Goal: Transaction & Acquisition: Purchase product/service

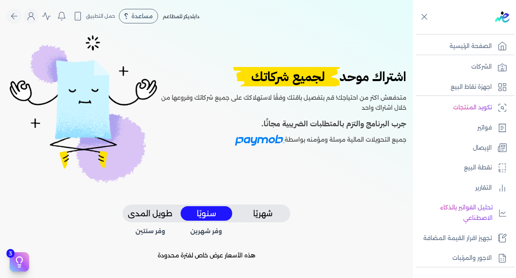
click at [267, 212] on button "شهريًا" at bounding box center [263, 213] width 52 height 15
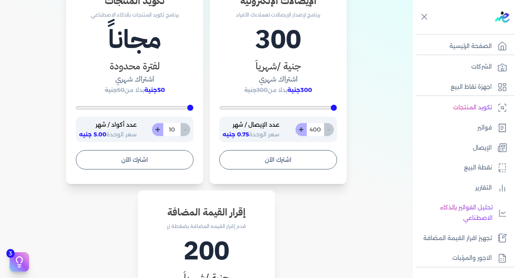
scroll to position [508, 0]
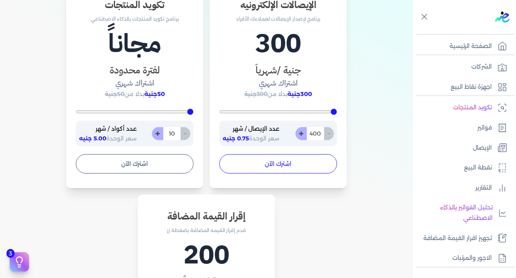
click at [281, 164] on button "اشترك الآن" at bounding box center [278, 163] width 118 height 19
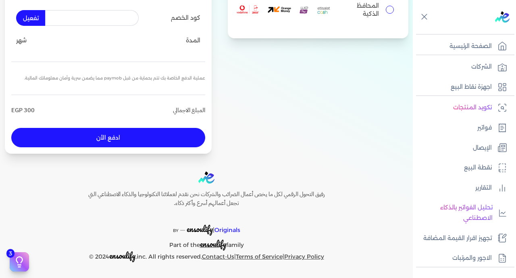
scroll to position [132, 0]
click at [388, 11] on input "المحافظ الذكية" at bounding box center [390, 10] width 8 height 8
radio input "true"
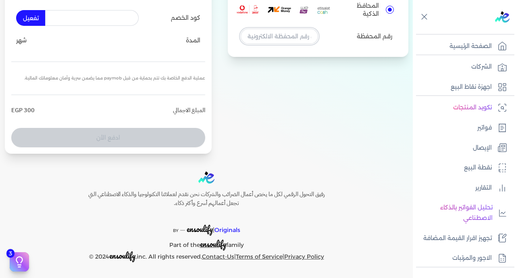
click at [263, 34] on input "tel" at bounding box center [279, 36] width 77 height 15
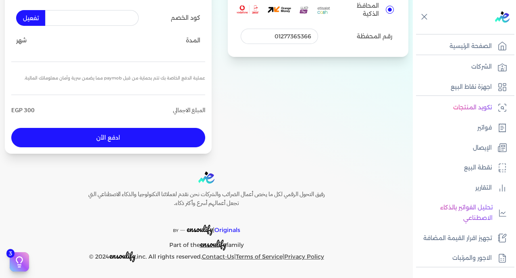
click at [164, 142] on button "ادفع الأن" at bounding box center [108, 137] width 194 height 19
click at [277, 38] on input "01277365366" at bounding box center [279, 36] width 77 height 15
click at [145, 138] on button "ادفع الأن" at bounding box center [108, 137] width 194 height 19
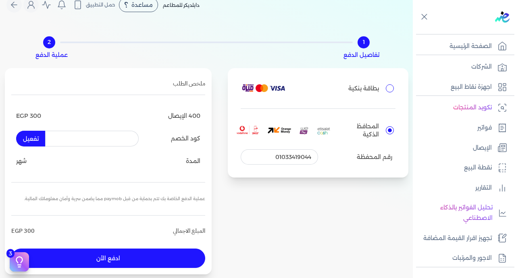
scroll to position [0, 0]
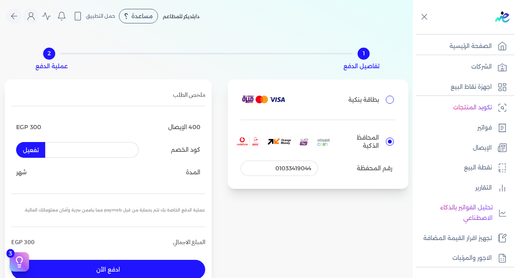
click at [52, 55] on div "2" at bounding box center [49, 54] width 12 height 12
click at [365, 54] on div "1" at bounding box center [364, 54] width 12 height 12
click at [365, 67] on p "تفاصيل الدفع" at bounding box center [362, 66] width 36 height 10
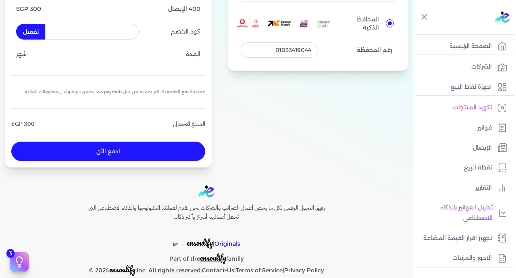
scroll to position [132, 0]
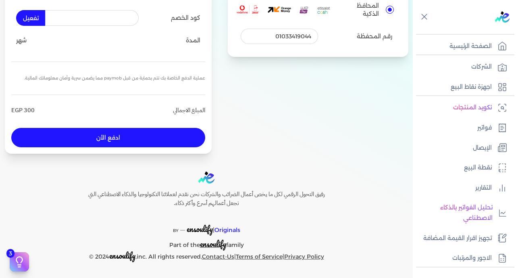
click at [166, 140] on button "ادفع الأن" at bounding box center [108, 137] width 194 height 19
click at [290, 40] on input "01033419044" at bounding box center [279, 36] width 77 height 15
type input "01277365366"
click at [168, 141] on button "ادفع الأن" at bounding box center [108, 137] width 194 height 19
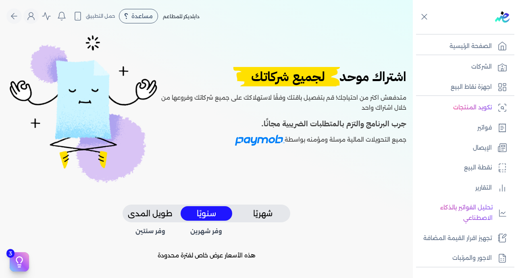
click at [267, 215] on button "شهريًا" at bounding box center [263, 213] width 52 height 15
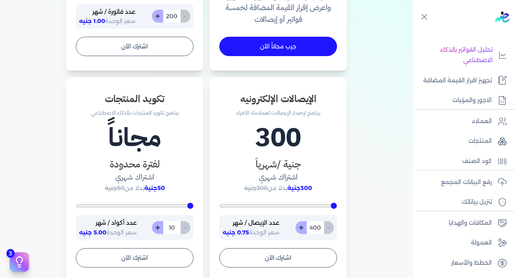
scroll to position [413, 0]
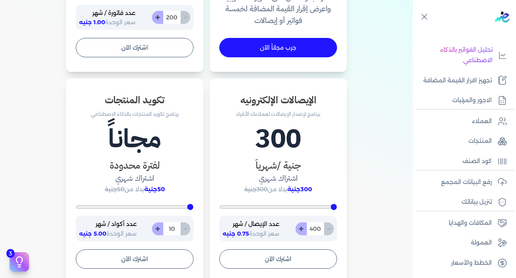
click at [314, 228] on input "400" at bounding box center [316, 228] width 18 height 13
type input "400"
type input "3"
type input "400"
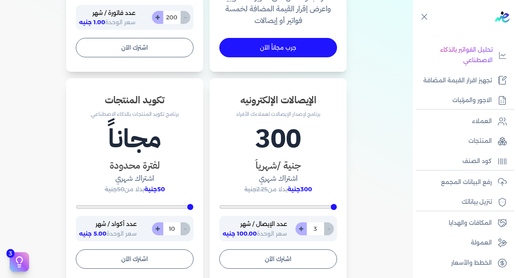
type input "30"
type input "400"
type input "300"
type input "400"
type input "30"
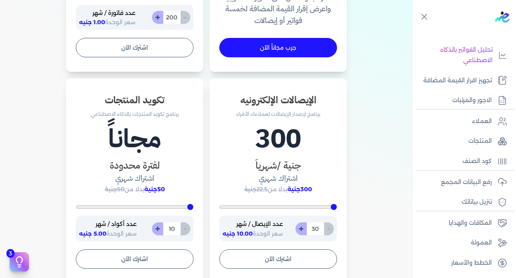
type input "400"
type input "3"
type input "5200"
type input "400"
type input "5"
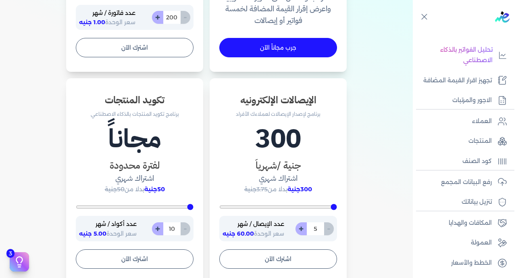
type input "400"
type input "50"
type input "500"
type input "400"
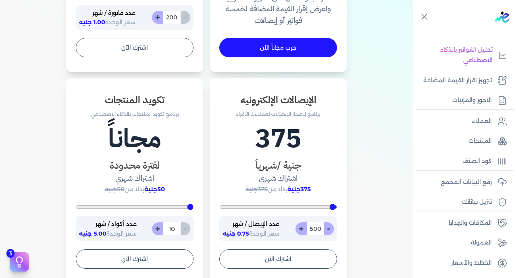
type input "50"
type input "400"
type input "5"
type input "5200"
type input "400"
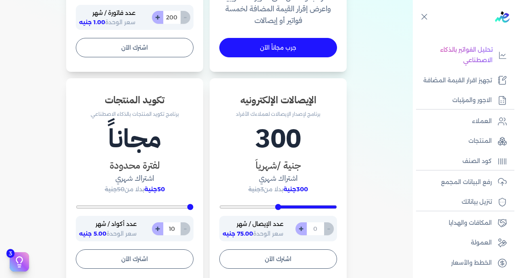
type input "4"
type input "400"
click at [277, 260] on button "اشترك الآن" at bounding box center [278, 258] width 118 height 19
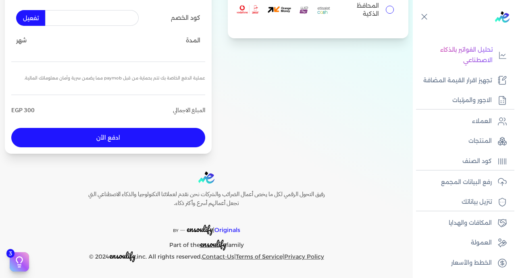
scroll to position [132, 0]
click at [388, 9] on input "المحافظ الذكية" at bounding box center [390, 10] width 8 height 8
radio input "true"
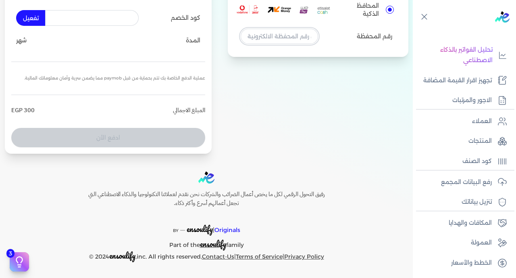
click at [294, 37] on input "tel" at bounding box center [279, 36] width 77 height 15
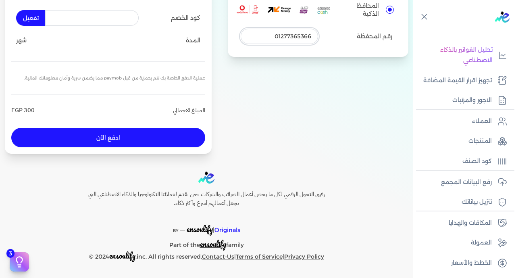
type input "01277365366"
click at [171, 134] on button "ادفع الأن" at bounding box center [108, 137] width 194 height 19
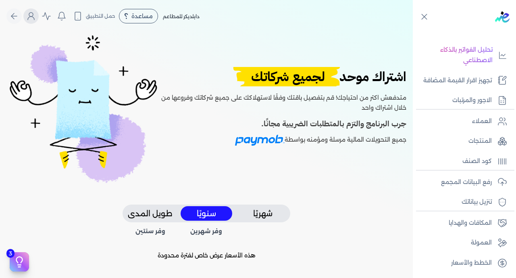
click at [34, 13] on icon "Global" at bounding box center [31, 16] width 10 height 10
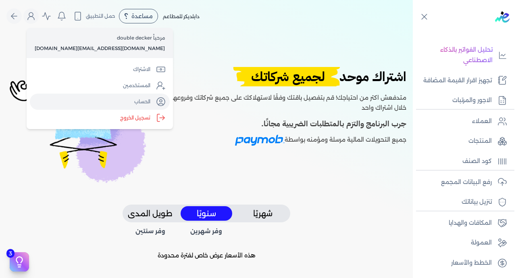
click at [86, 101] on link "الحساب" at bounding box center [100, 102] width 140 height 16
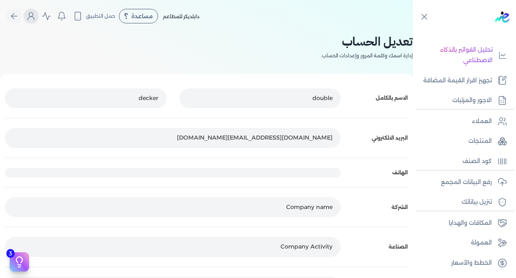
click at [31, 18] on icon "Global" at bounding box center [31, 18] width 6 height 3
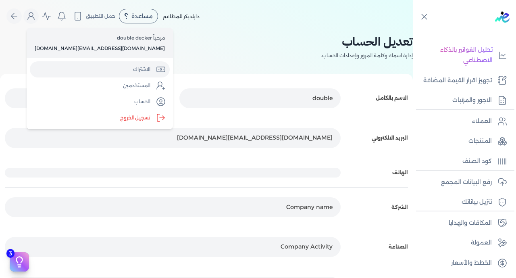
click at [99, 69] on link "الاشتراك" at bounding box center [100, 69] width 140 height 16
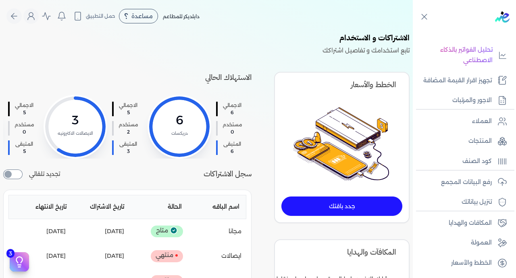
click at [336, 204] on link "جدد باقتك" at bounding box center [342, 205] width 121 height 19
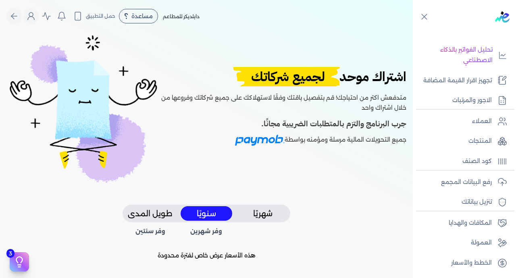
click at [266, 213] on button "شهريًا" at bounding box center [263, 213] width 52 height 15
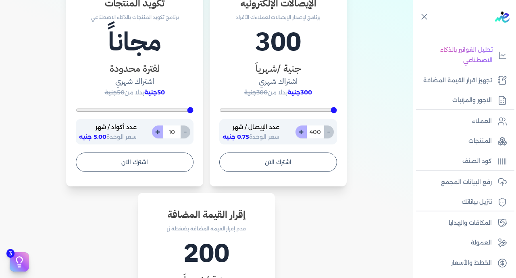
scroll to position [511, 0]
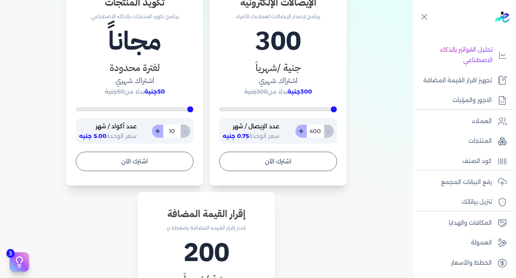
click at [321, 132] on input "400" at bounding box center [316, 131] width 18 height 13
click at [283, 161] on button "اشترك الآن" at bounding box center [278, 161] width 118 height 19
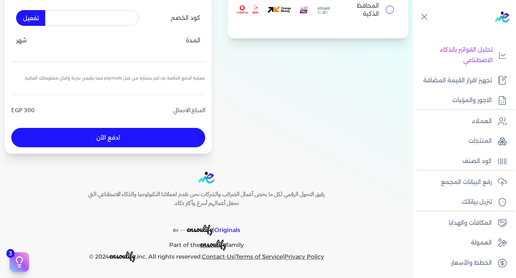
scroll to position [132, 0]
click at [386, 10] on input "المحافظ الذكية" at bounding box center [390, 10] width 8 height 8
radio input "true"
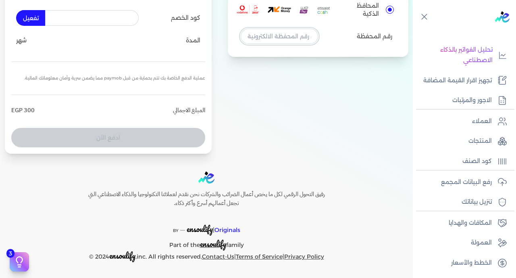
click at [293, 32] on input "tel" at bounding box center [279, 36] width 77 height 15
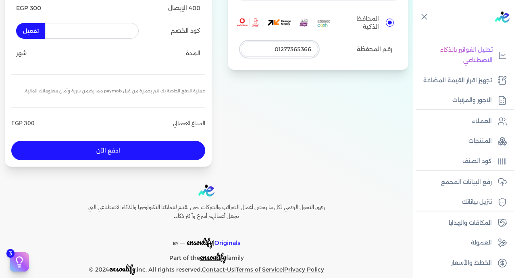
scroll to position [98, 0]
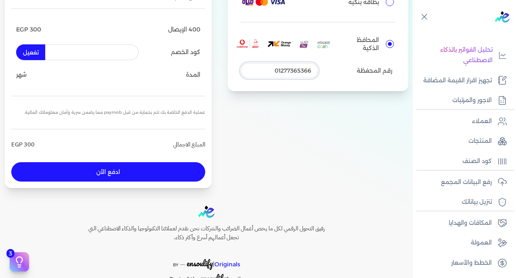
type input "01277365366"
click at [150, 171] on button "ادفع الأن" at bounding box center [108, 171] width 194 height 19
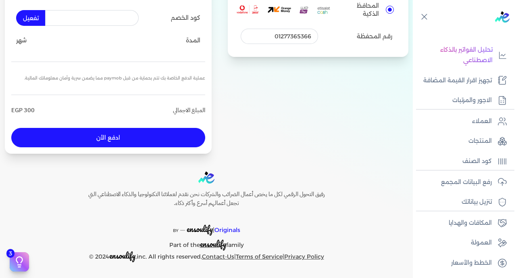
scroll to position [0, 0]
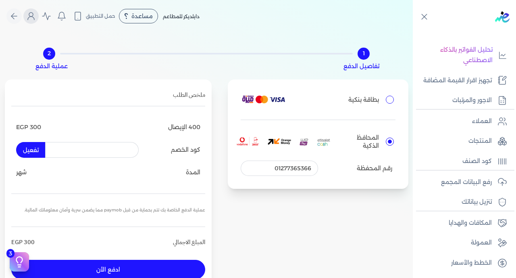
click at [36, 15] on icon "Global" at bounding box center [31, 16] width 10 height 10
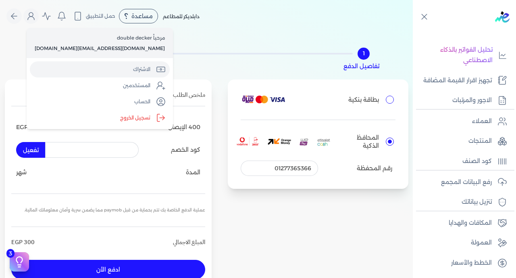
click at [82, 65] on link "الاشتراك" at bounding box center [100, 69] width 140 height 16
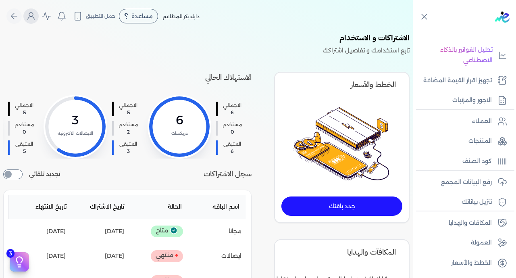
click at [33, 10] on button "Global" at bounding box center [30, 15] width 15 height 15
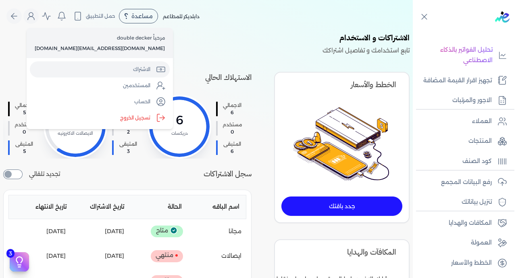
click at [67, 65] on link "الاشتراك" at bounding box center [100, 69] width 140 height 16
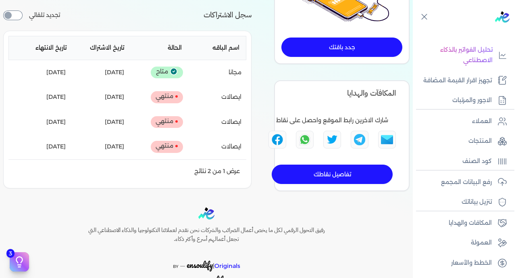
scroll to position [195, 0]
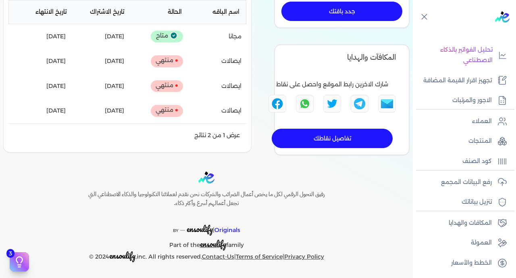
click at [334, 140] on link "تفاصيل نقاطك" at bounding box center [332, 138] width 121 height 19
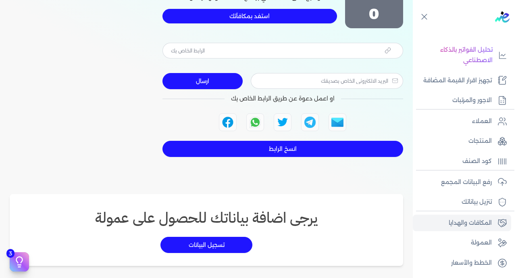
type input "https://app.edariba.com?ref=mhifm3"
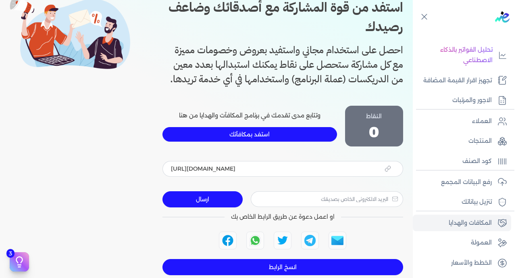
scroll to position [78, 0]
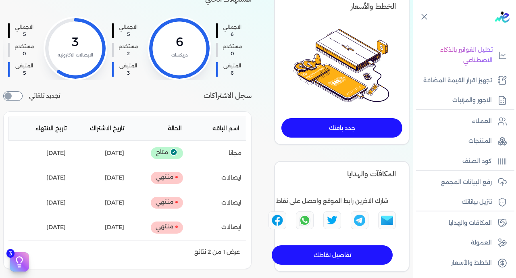
click at [321, 126] on link "جدد باقتك" at bounding box center [342, 127] width 121 height 19
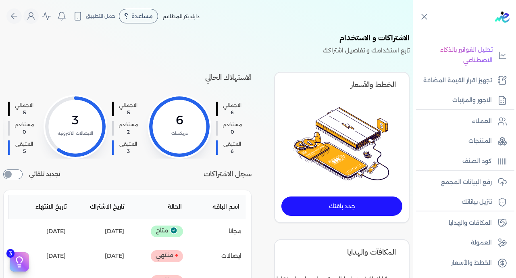
click at [177, 118] on div at bounding box center [179, 126] width 61 height 61
click at [225, 177] on h4 "سجل الاشتراكات" at bounding box center [228, 174] width 48 height 12
click at [91, 127] on div at bounding box center [75, 126] width 61 height 61
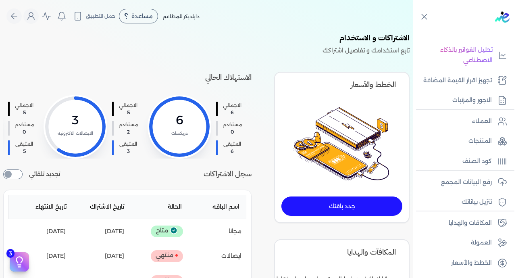
click at [181, 144] on div at bounding box center [179, 126] width 61 height 61
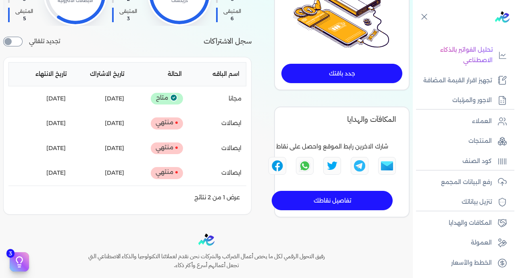
scroll to position [143, 0]
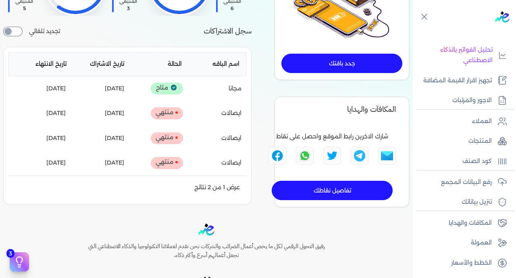
click at [351, 65] on link "جدد باقتك" at bounding box center [342, 63] width 121 height 19
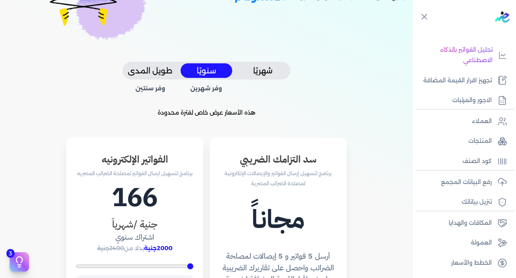
click at [275, 72] on button "شهريًا" at bounding box center [263, 70] width 52 height 15
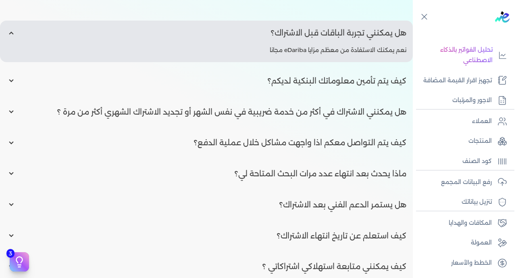
scroll to position [1331, 0]
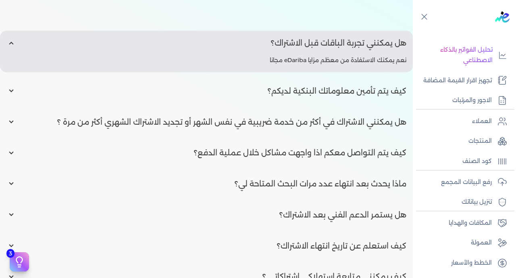
click at [287, 142] on input "radio" at bounding box center [206, 152] width 413 height 25
radio input "true"
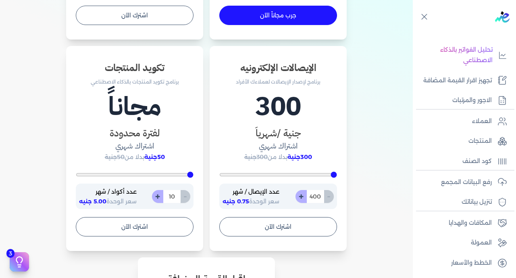
scroll to position [416, 0]
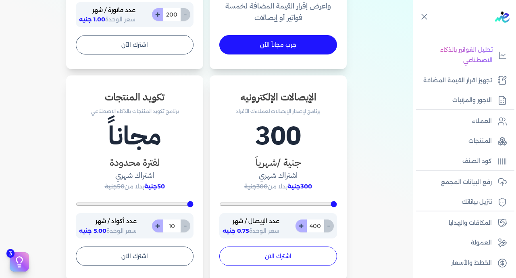
click at [285, 255] on button "اشترك الآن" at bounding box center [278, 255] width 118 height 19
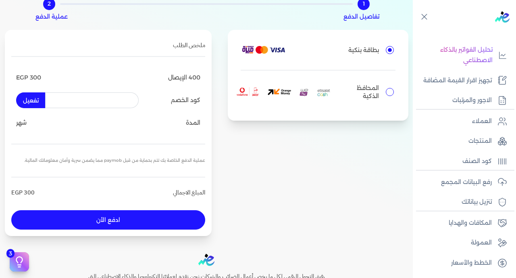
scroll to position [30, 0]
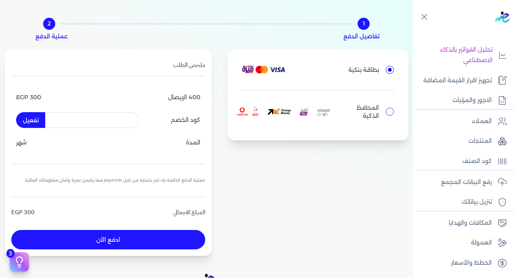
click at [386, 110] on input "المحافظ الذكية" at bounding box center [390, 112] width 8 height 8
radio input "true"
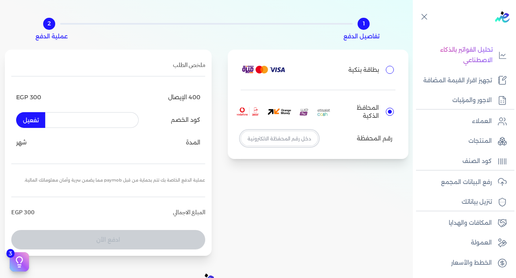
click at [290, 137] on input "tel" at bounding box center [279, 138] width 77 height 15
type input "01277365366"
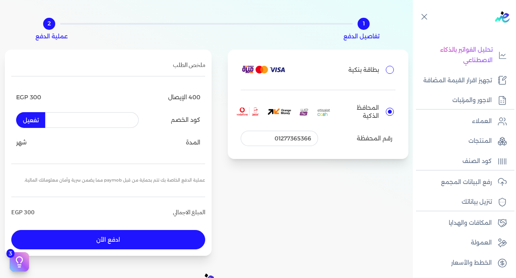
click at [138, 232] on button "ادفع الأن" at bounding box center [108, 239] width 194 height 19
click at [119, 117] on input "text" at bounding box center [92, 119] width 94 height 15
type input "0"
click at [104, 238] on button "ادفع الأن" at bounding box center [108, 239] width 194 height 19
click at [117, 180] on p "عملية الدفع الخاصة بك تتم بحماية من قبل paymob مما يضمن سرية وأمان معلوماتك الم…" at bounding box center [108, 180] width 194 height 20
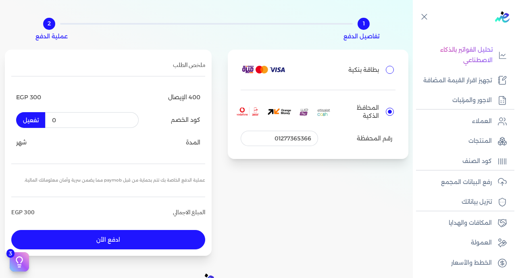
click at [117, 180] on p "عملية الدفع الخاصة بك تتم بحماية من قبل paymob مما يضمن سرية وأمان معلوماتك الم…" at bounding box center [108, 180] width 194 height 20
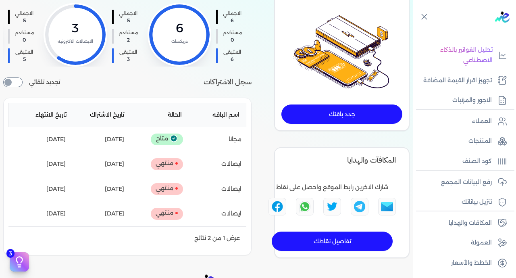
scroll to position [96, 0]
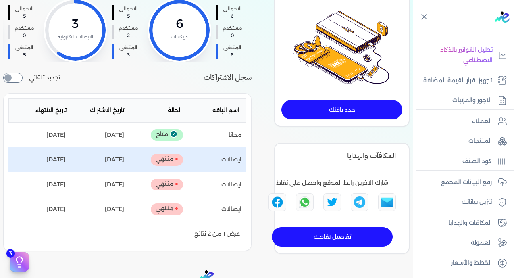
click at [173, 158] on p "منتهي" at bounding box center [167, 160] width 32 height 12
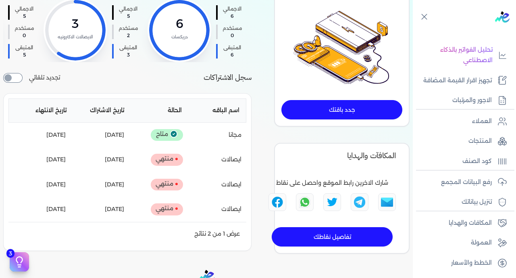
click at [213, 238] on p "عرض 1 من 2 نتائج" at bounding box center [217, 234] width 46 height 10
click at [211, 233] on p "عرض 1 من 2 نتائج" at bounding box center [217, 234] width 46 height 10
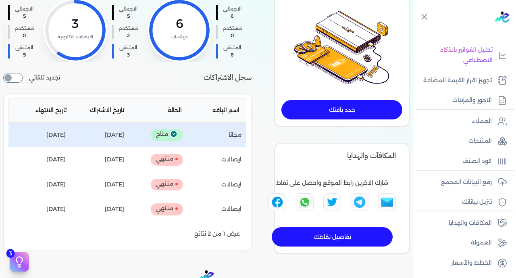
click at [172, 130] on icon at bounding box center [174, 134] width 8 height 10
click at [246, 139] on div "اسم الباقه : مجانا الحاله : متاح تاريخ الاشتراك : 2025-05-05 تاريخ الانتهاء : 2…" at bounding box center [127, 135] width 238 height 25
click at [237, 136] on p "اسم الباقه : مجانا" at bounding box center [235, 135] width 13 height 10
click at [171, 134] on icon at bounding box center [174, 134] width 8 height 10
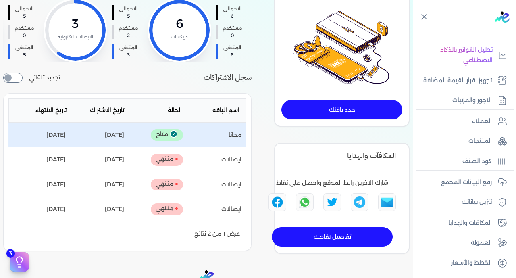
click at [171, 134] on icon at bounding box center [174, 134] width 8 height 10
click at [161, 135] on p "متاح" at bounding box center [167, 135] width 32 height 12
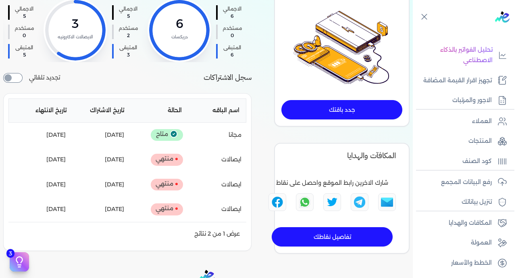
click at [21, 76] on input "checkbox" at bounding box center [12, 78] width 19 height 10
checkbox input "true"
click at [344, 115] on link "جدد باقتك" at bounding box center [342, 109] width 121 height 19
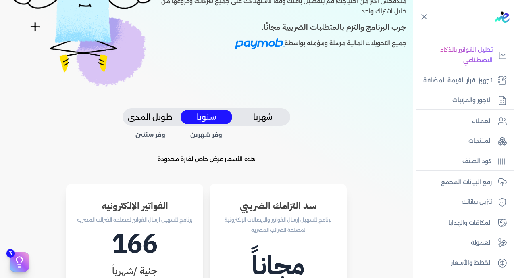
click at [275, 112] on button "شهريًا" at bounding box center [263, 117] width 52 height 15
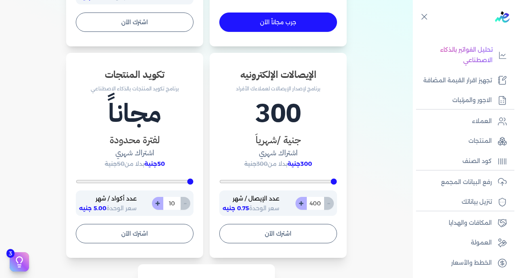
scroll to position [452, 0]
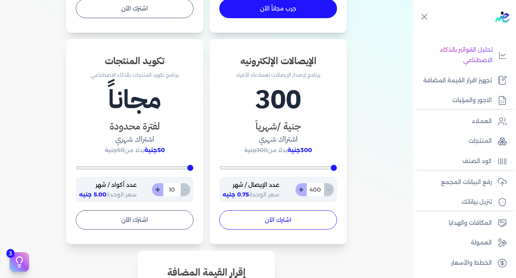
click at [289, 217] on button "اشترك الآن" at bounding box center [278, 219] width 118 height 19
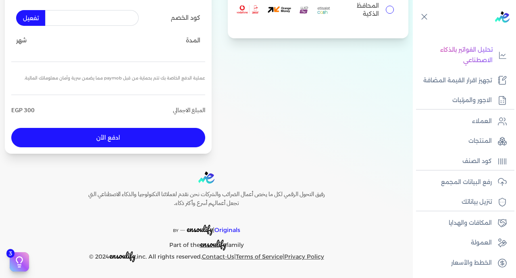
scroll to position [132, 0]
click at [389, 8] on input "المحافظ الذكية" at bounding box center [390, 10] width 8 height 8
radio input "true"
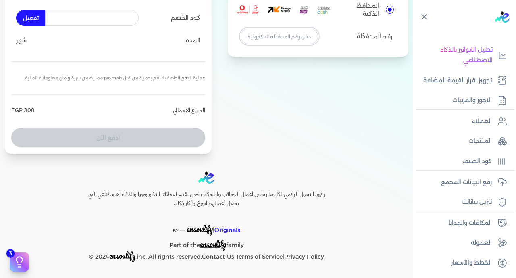
click at [276, 41] on input "tel" at bounding box center [279, 36] width 77 height 15
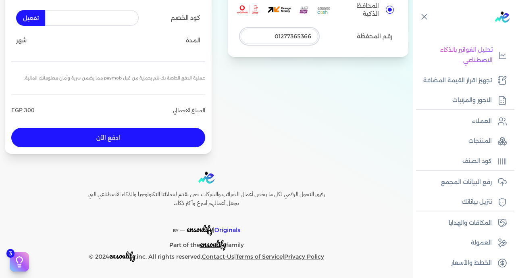
type input "01277365366"
click at [158, 139] on button "ادفع الأن" at bounding box center [108, 137] width 194 height 19
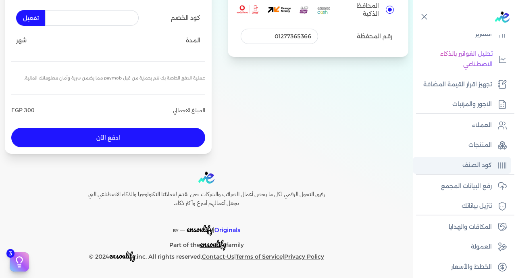
scroll to position [158, 0]
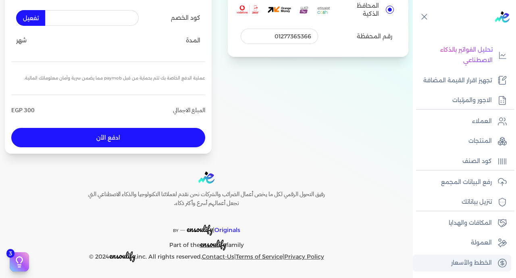
click at [486, 261] on p "الخطط والأسعار" at bounding box center [471, 263] width 41 height 10
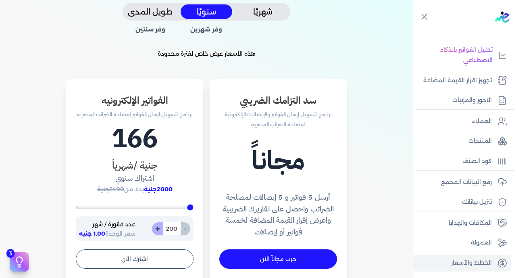
scroll to position [192, 0]
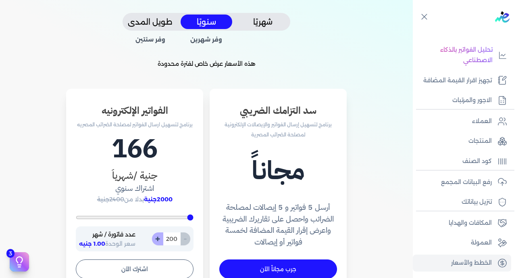
click at [255, 25] on button "شهريًا" at bounding box center [263, 22] width 52 height 15
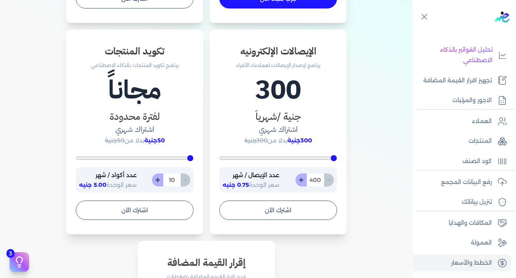
scroll to position [466, 0]
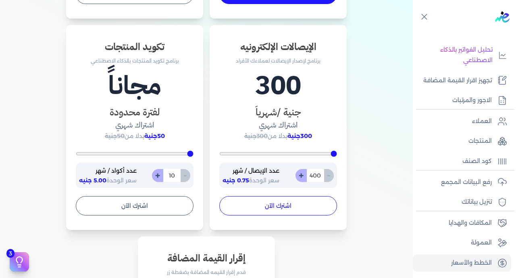
click at [280, 204] on button "اشترك الآن" at bounding box center [278, 205] width 118 height 19
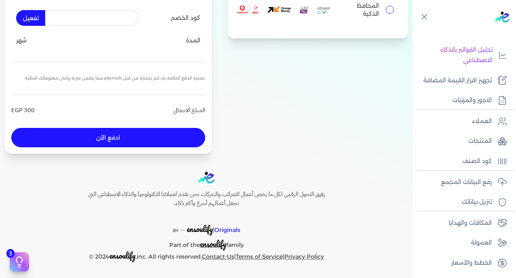
scroll to position [132, 0]
click at [386, 8] on input "المحافظ الذكية" at bounding box center [390, 10] width 8 height 8
radio input "true"
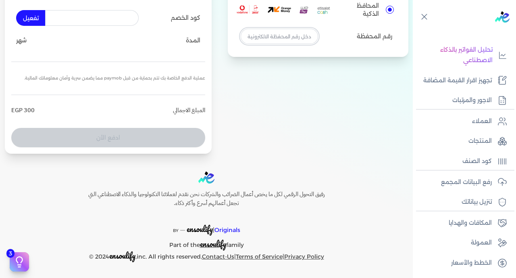
click at [280, 33] on input "tel" at bounding box center [279, 36] width 77 height 15
click at [280, 41] on input "tel" at bounding box center [279, 36] width 77 height 15
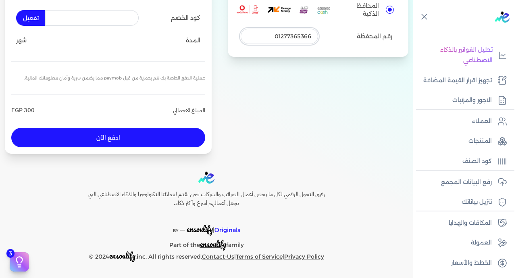
type input "01277365366"
click at [154, 135] on button "ادفع الأن" at bounding box center [108, 137] width 194 height 19
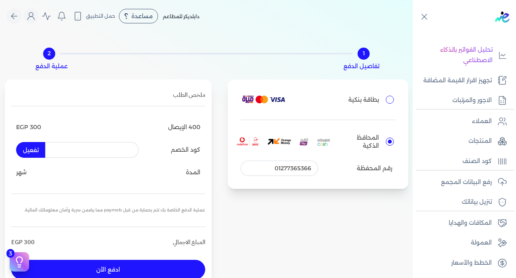
click at [183, 12] on div "دابلديكر للمطاعم مساعدة خدمة العملاء دليل المستخدم حمل التطبيق دابلديكر للمطاعم…" at bounding box center [102, 15] width 193 height 15
click at [188, 17] on span "دابلديكر للمطاعم" at bounding box center [181, 16] width 37 height 6
click at [140, 10] on div "مساعدة" at bounding box center [138, 16] width 39 height 15
click at [151, 50] on span "دليل المستخدم" at bounding box center [145, 51] width 29 height 6
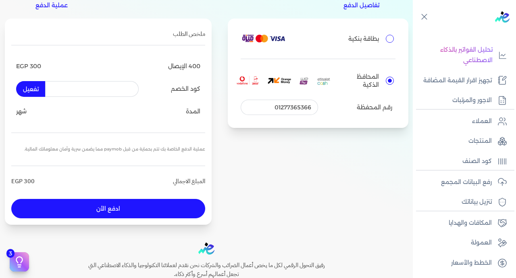
scroll to position [62, 0]
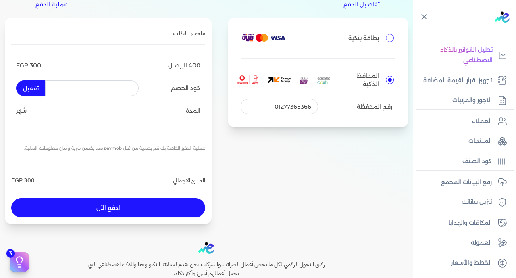
click at [386, 38] on input "بطاقة بنكية" at bounding box center [390, 38] width 8 height 8
radio input "true"
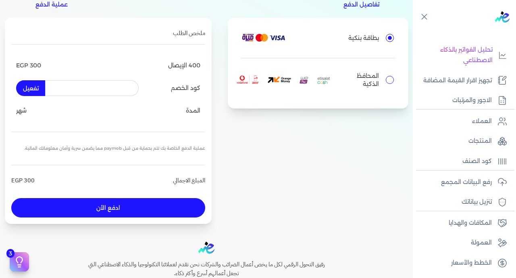
click at [126, 207] on button "ادفع الأن" at bounding box center [108, 207] width 194 height 19
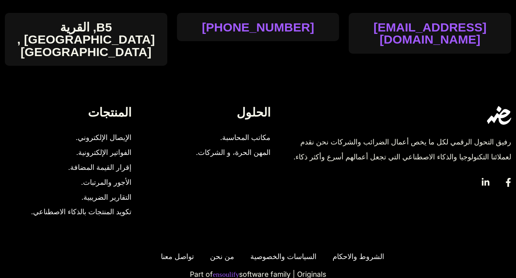
scroll to position [887, 0]
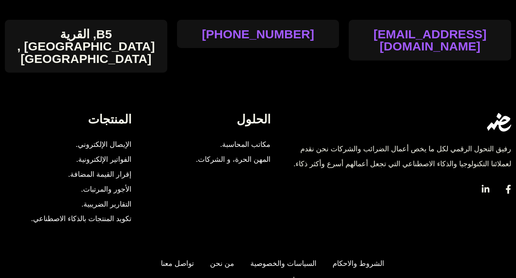
click at [109, 137] on span "الإيصال الإلكتروني." at bounding box center [104, 144] width 56 height 15
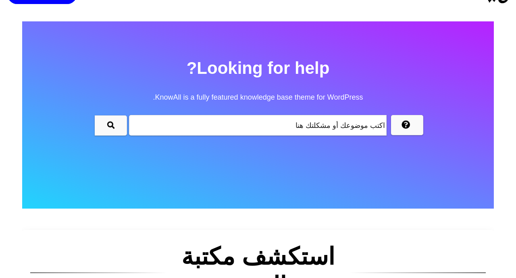
scroll to position [0, 0]
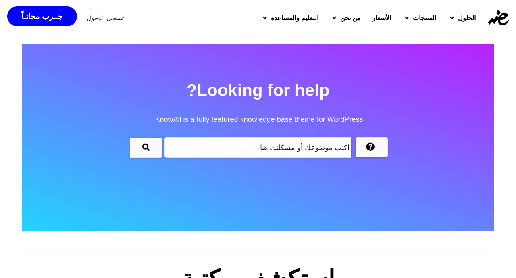
click at [375, 16] on span "الأسعار" at bounding box center [381, 18] width 19 height 10
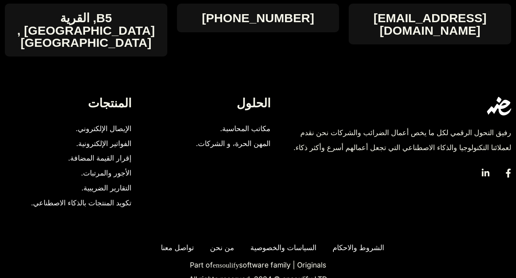
scroll to position [3499, 0]
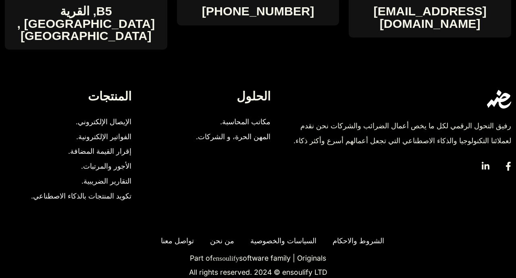
click at [106, 115] on span "الإيصال الإلكتروني." at bounding box center [104, 122] width 56 height 15
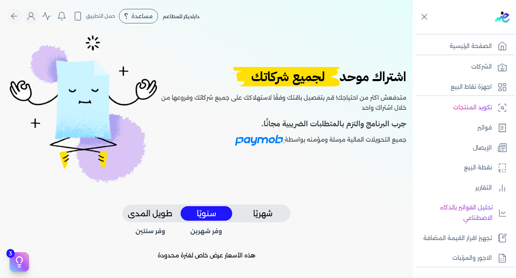
scroll to position [3, 0]
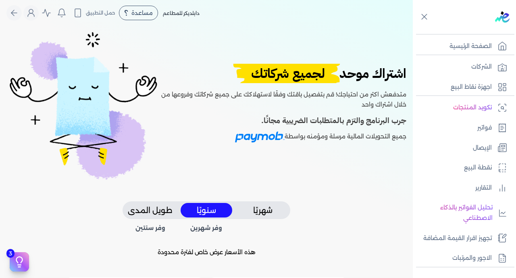
click at [189, 13] on span "دابلديكر للمطاعم" at bounding box center [181, 13] width 37 height 6
click at [260, 137] on img at bounding box center [260, 137] width 50 height 11
click at [64, 12] on icon "Global" at bounding box center [62, 13] width 10 height 10
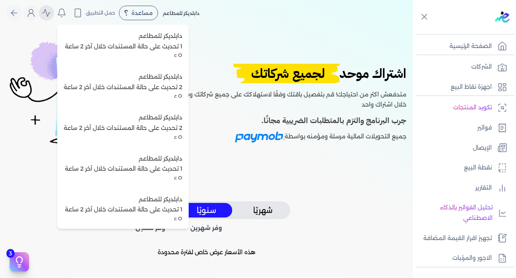
click at [50, 13] on icon "Global" at bounding box center [47, 13] width 10 height 10
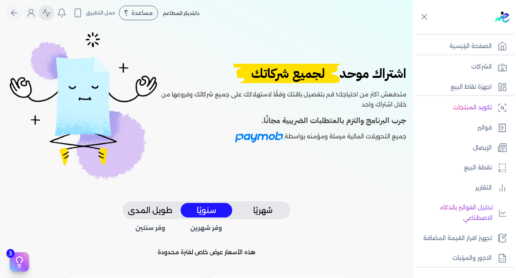
click at [50, 13] on icon "Global" at bounding box center [47, 13] width 10 height 10
click at [33, 14] on icon "Global" at bounding box center [31, 13] width 10 height 10
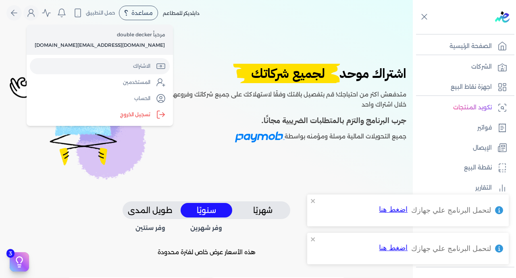
click at [101, 67] on link "الاشتراك" at bounding box center [100, 66] width 140 height 16
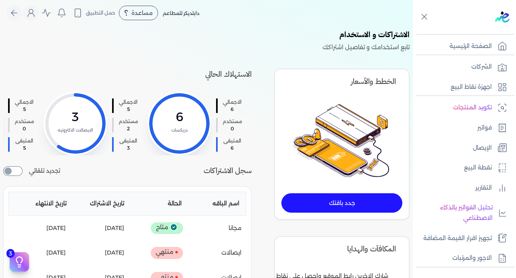
click at [333, 203] on link "جدد باقتك" at bounding box center [342, 202] width 121 height 19
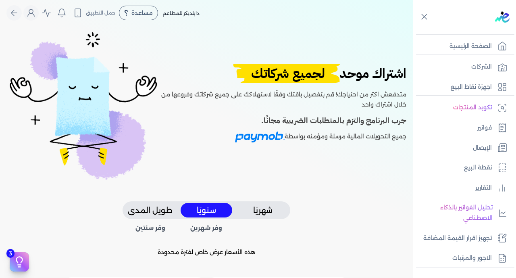
click at [282, 207] on button "شهريًا" at bounding box center [263, 210] width 52 height 15
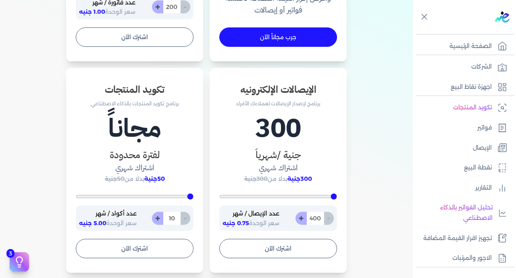
scroll to position [427, 0]
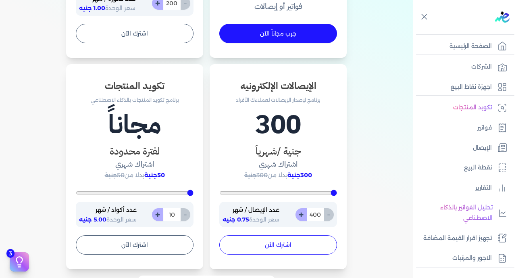
click at [285, 244] on button "اشترك الآن" at bounding box center [278, 244] width 118 height 19
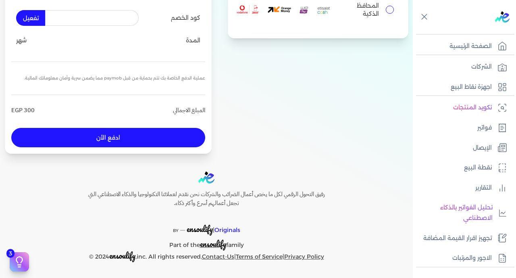
scroll to position [132, 0]
click at [388, 9] on input "المحافظ الذكية" at bounding box center [390, 10] width 8 height 8
radio input "true"
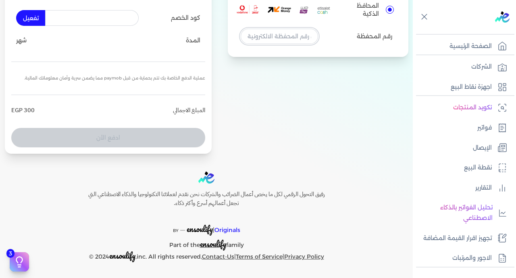
click at [277, 35] on input "tel" at bounding box center [279, 36] width 77 height 15
type input "1"
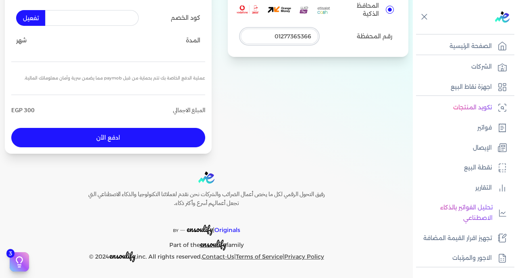
type input "01277365366"
click at [145, 154] on div "1 تفاصيل الدفع 2 عملية الدفع بطاقة بنكية المحافظ الذكية رقم المحفظة 01277365366…" at bounding box center [207, 27] width 404 height 255
click at [145, 144] on button "ادفع الأن" at bounding box center [108, 137] width 194 height 19
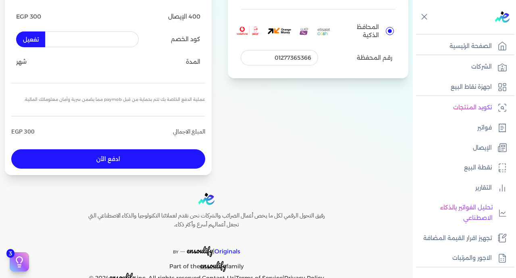
scroll to position [0, 0]
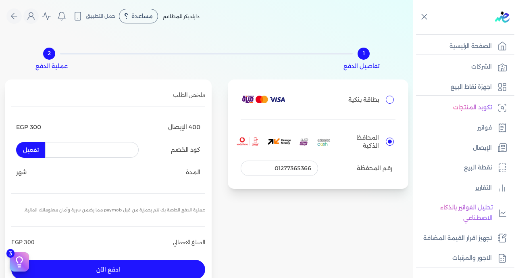
click at [366, 56] on div "1" at bounding box center [364, 54] width 12 height 12
click at [312, 53] on hr at bounding box center [280, 54] width 146 height 2
click at [187, 17] on span "دابلديكر للمطاعم" at bounding box center [181, 16] width 37 height 6
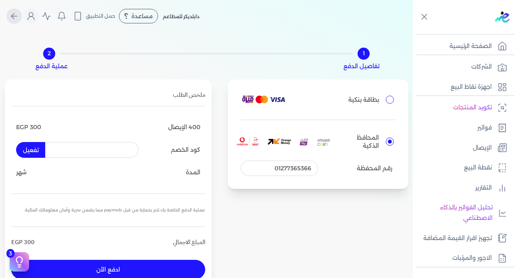
click at [18, 16] on icon "Global" at bounding box center [14, 16] width 10 height 10
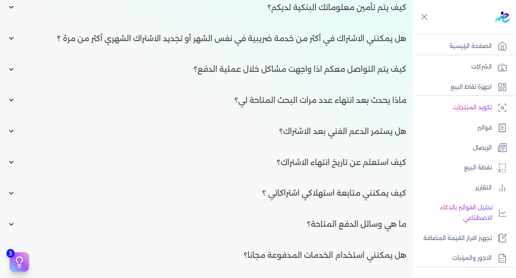
scroll to position [1408, 0]
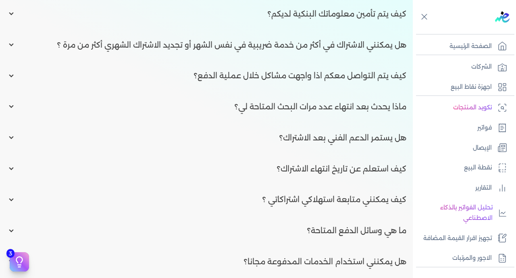
click at [350, 222] on input "radio" at bounding box center [206, 230] width 413 height 25
radio input "true"
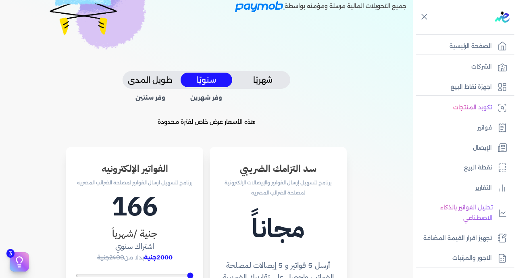
scroll to position [121, 0]
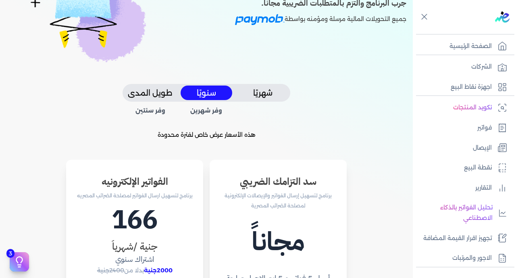
click at [261, 96] on button "شهريًا" at bounding box center [263, 93] width 52 height 15
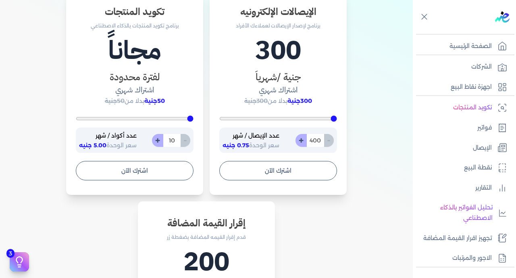
scroll to position [502, 0]
click at [288, 166] on button "اشترك الآن" at bounding box center [278, 170] width 118 height 19
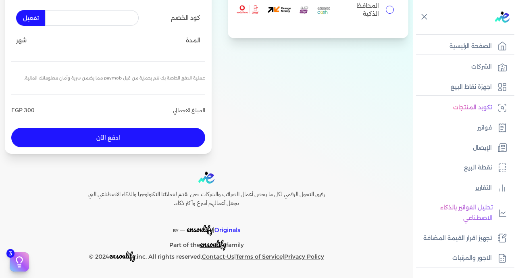
scroll to position [132, 0]
click at [389, 6] on label "المحافظ الذكية" at bounding box center [318, 9] width 155 height 31
click at [389, 6] on input "المحافظ الذكية" at bounding box center [390, 10] width 8 height 8
radio input "true"
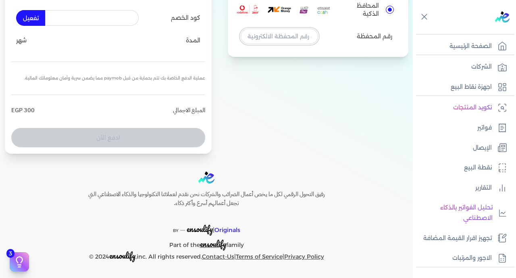
click at [249, 39] on input "tel" at bounding box center [279, 36] width 77 height 15
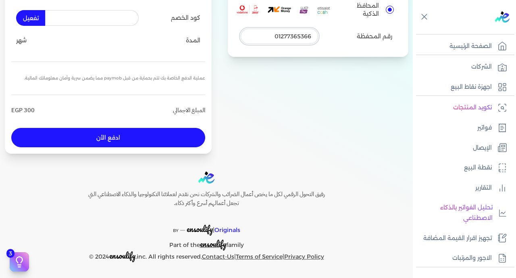
type input "01277365366"
click at [181, 142] on button "ادفع الأن" at bounding box center [108, 137] width 194 height 19
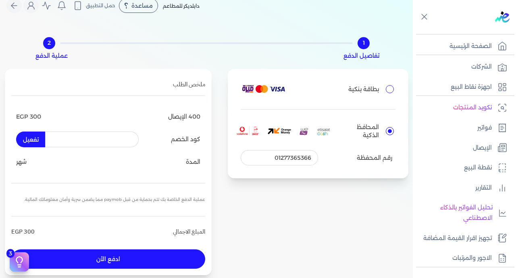
scroll to position [0, 0]
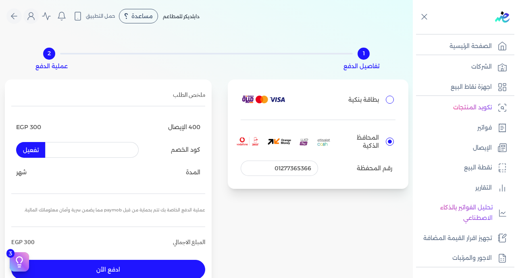
click at [386, 99] on input "بطاقة بنكية" at bounding box center [390, 100] width 8 height 8
radio input "true"
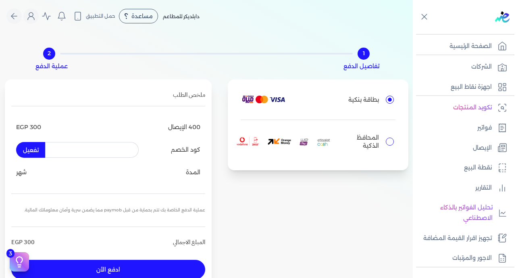
scroll to position [51, 0]
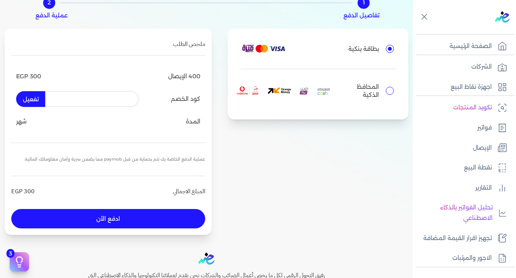
click at [168, 219] on button "ادفع الأن" at bounding box center [108, 218] width 194 height 19
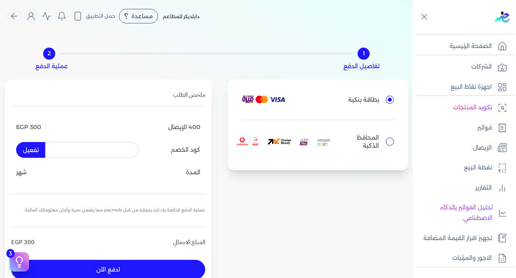
click at [390, 136] on div "بطاقة بنكية المحافظ الذكية رقم المحفظة" at bounding box center [318, 124] width 181 height 90
click at [387, 142] on input "المحافظ الذكية" at bounding box center [390, 142] width 8 height 8
radio input "true"
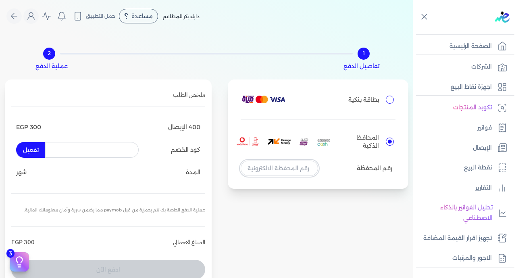
click at [284, 170] on input "tel" at bounding box center [279, 168] width 77 height 15
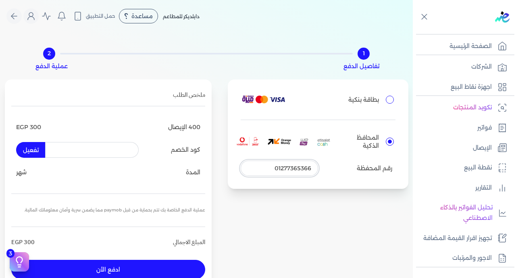
type input "01277365366"
click at [167, 268] on button "ادفع الأن" at bounding box center [108, 269] width 194 height 19
click at [425, 15] on icon at bounding box center [425, 17] width 10 height 10
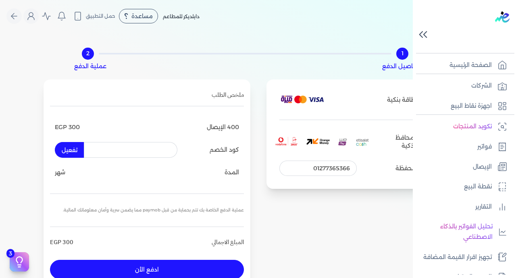
click at [430, 34] on icon at bounding box center [423, 34] width 14 height 14
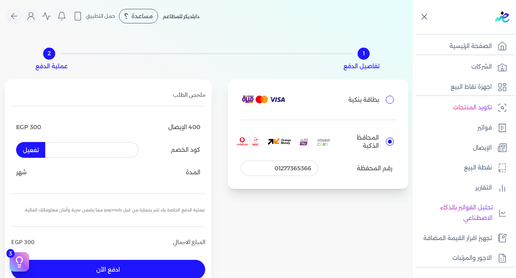
click at [239, 23] on div "دابلديكر للمطاعم مساعدة خدمة العملاء دليل المستخدم حمل التطبيق دابلديكر للمطاعم…" at bounding box center [209, 15] width 407 height 15
click at [33, 21] on button "Global" at bounding box center [30, 15] width 15 height 15
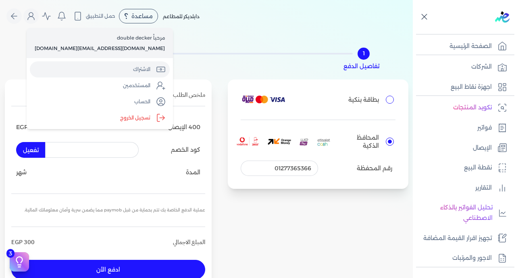
click at [64, 68] on link "الاشتراك" at bounding box center [100, 69] width 140 height 16
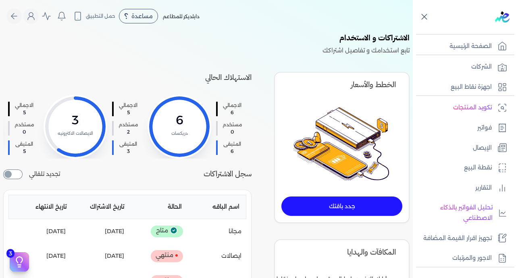
click at [351, 63] on div "الاشتراكات و الاستخدام تابع استخدامك و تفاصيل اشتراكك الاستهلاك الحالي الاجمالي…" at bounding box center [206, 191] width 413 height 318
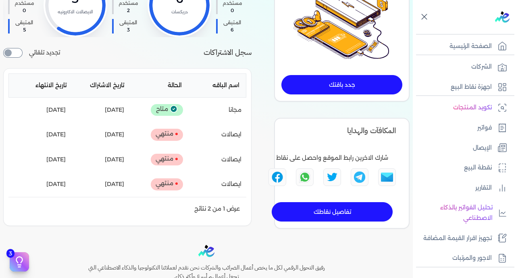
scroll to position [121, 0]
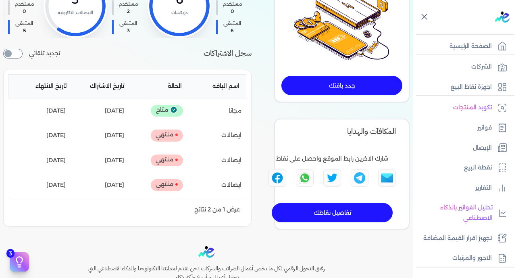
click at [343, 83] on link "جدد باقتك" at bounding box center [342, 85] width 121 height 19
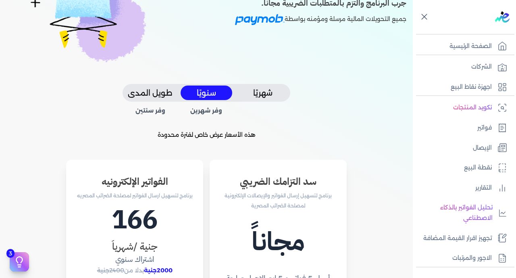
click at [269, 92] on button "شهريًا" at bounding box center [263, 93] width 52 height 15
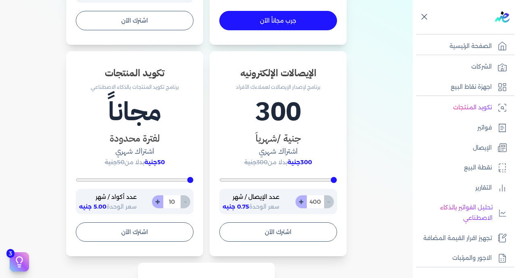
scroll to position [445, 0]
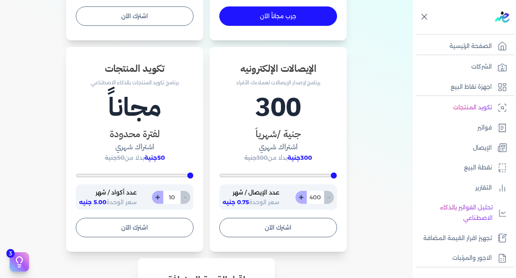
click at [316, 199] on input "400" at bounding box center [316, 197] width 18 height 13
type input "400"
type input "5"
type input "400"
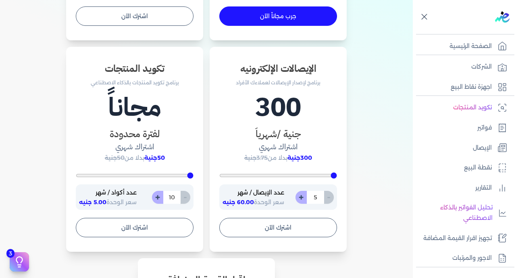
type input "50"
type input "500"
click at [316, 227] on button "اشترك الآن" at bounding box center [278, 227] width 118 height 19
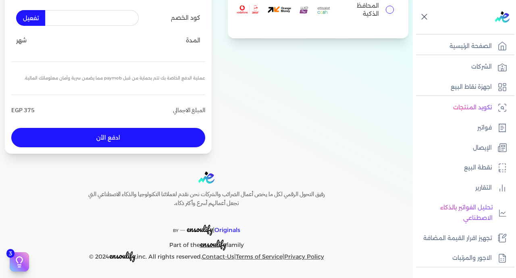
scroll to position [132, 0]
click at [386, 11] on input "المحافظ الذكية" at bounding box center [390, 10] width 8 height 8
radio input "true"
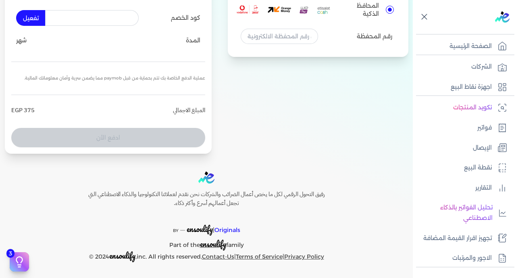
click at [276, 44] on div "بطاقة بنكية المحافظ الذكية رقم المحفظة" at bounding box center [318, 2] width 181 height 109
click at [275, 36] on input "tel" at bounding box center [279, 36] width 77 height 15
type input "01277365366"
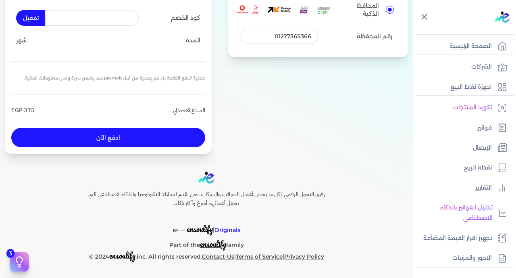
click at [131, 137] on button "ادفع الأن" at bounding box center [108, 137] width 194 height 19
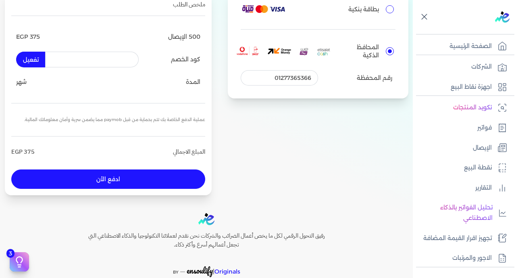
scroll to position [98, 0]
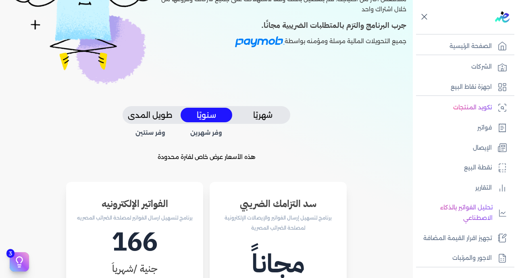
scroll to position [98, 0]
click at [266, 108] on button "شهريًا" at bounding box center [263, 115] width 52 height 15
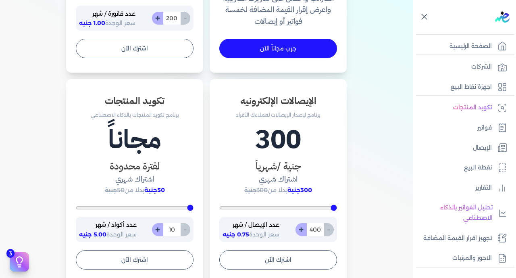
scroll to position [424, 0]
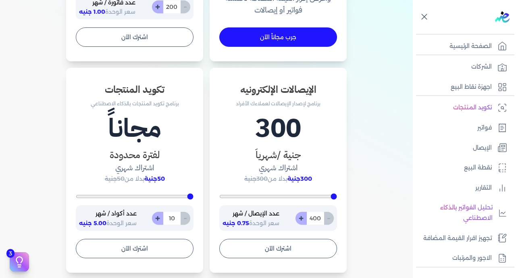
click at [318, 218] on input "400" at bounding box center [316, 218] width 18 height 13
type input "400"
type input "6"
type input "400"
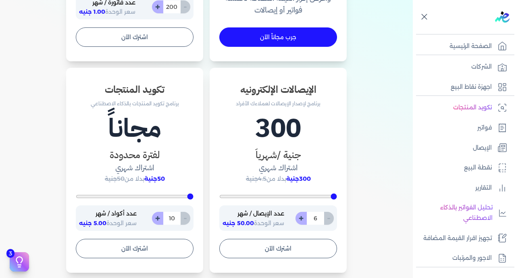
type input "60"
type input "600"
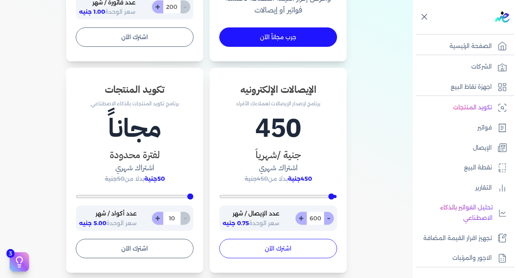
click at [318, 248] on button "اشترك الآن" at bounding box center [278, 248] width 118 height 19
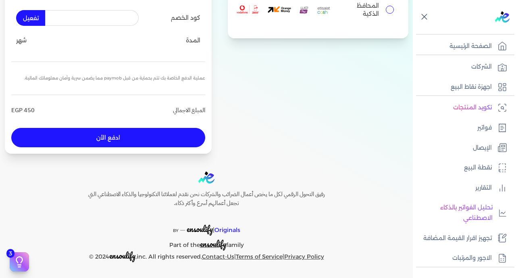
scroll to position [132, 0]
click at [386, 11] on input "المحافظ الذكية" at bounding box center [390, 10] width 8 height 8
radio input "true"
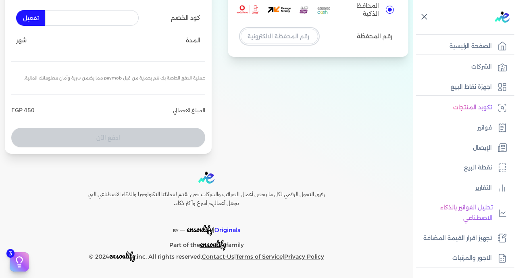
click at [294, 35] on input "tel" at bounding box center [279, 36] width 77 height 15
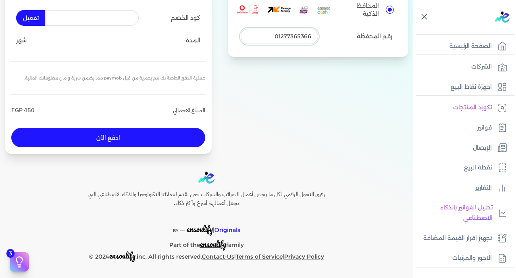
type input "01277365366"
click at [170, 129] on button "ادفع الأن" at bounding box center [108, 137] width 194 height 19
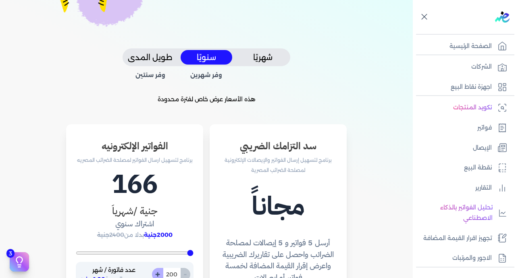
scroll to position [142, 0]
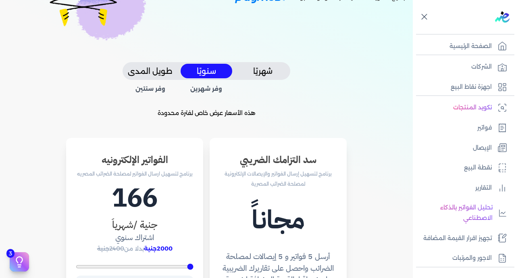
click at [265, 71] on button "شهريًا" at bounding box center [263, 71] width 52 height 15
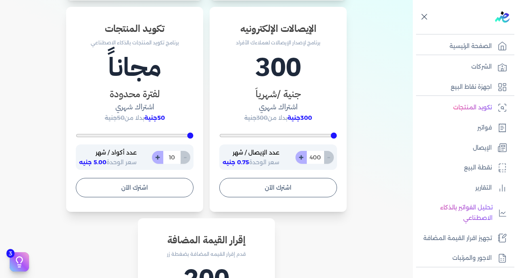
scroll to position [481, 0]
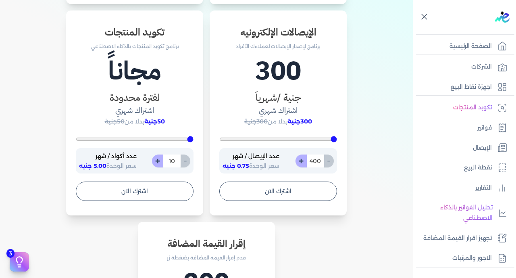
click at [321, 154] on input "400" at bounding box center [316, 160] width 18 height 13
type input "400"
type input "6"
type input "400"
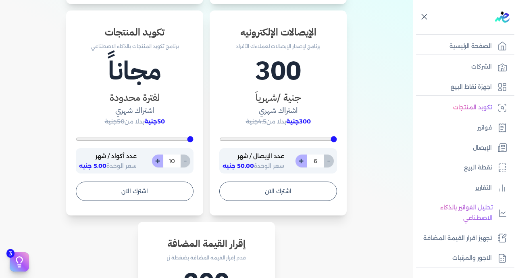
type input "60"
type input "600"
type input "400"
type input "60"
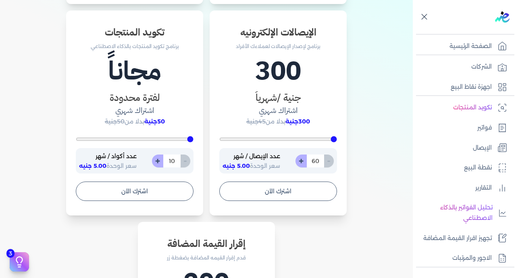
type input "400"
type input "6"
type input "5200"
type input "400"
type input "7"
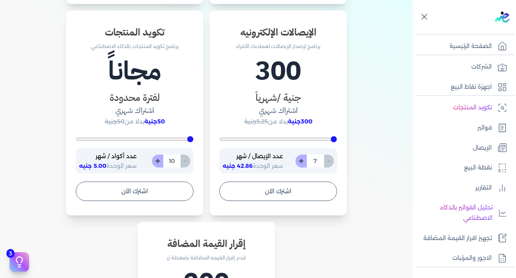
type input "400"
type input "70"
type input "700"
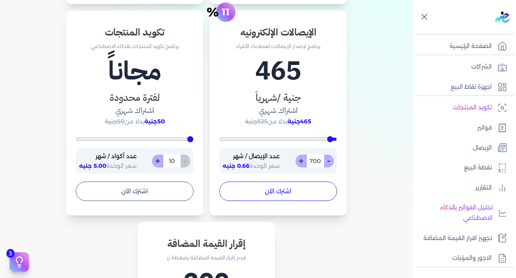
click at [307, 191] on button "اشترك الآن" at bounding box center [278, 191] width 118 height 19
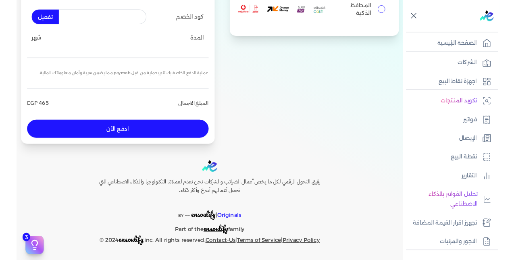
scroll to position [132, 0]
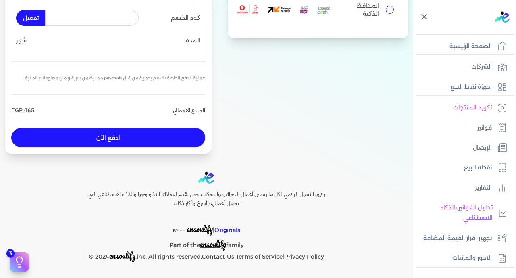
click at [388, 11] on input "المحافظ الذكية" at bounding box center [390, 10] width 8 height 8
radio input "true"
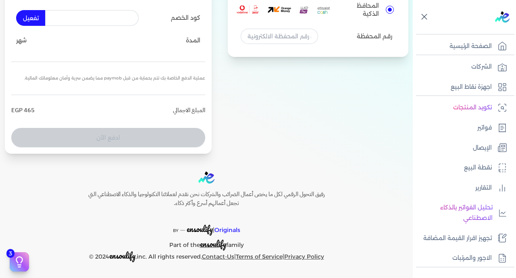
click at [265, 44] on div "بطاقة بنكية المحافظ الذكية رقم المحفظة" at bounding box center [318, 2] width 181 height 109
click at [263, 38] on input "tel" at bounding box center [279, 36] width 77 height 15
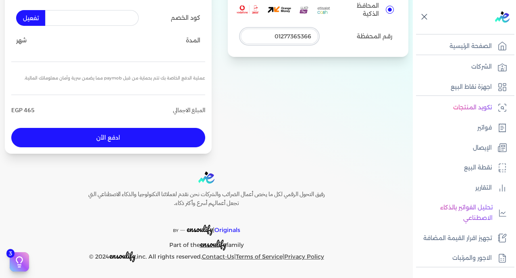
type input "01277365366"
click at [182, 139] on button "ادفع الأن" at bounding box center [108, 137] width 194 height 19
click at [137, 142] on button "ادفع الأن" at bounding box center [108, 137] width 194 height 19
